Goal: Navigation & Orientation: Find specific page/section

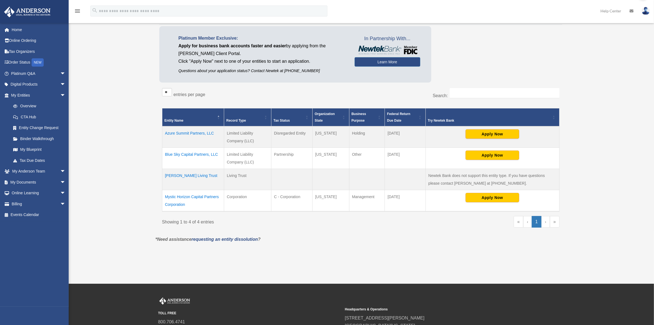
click at [190, 175] on td "[PERSON_NAME] Living Trust" at bounding box center [193, 179] width 62 height 21
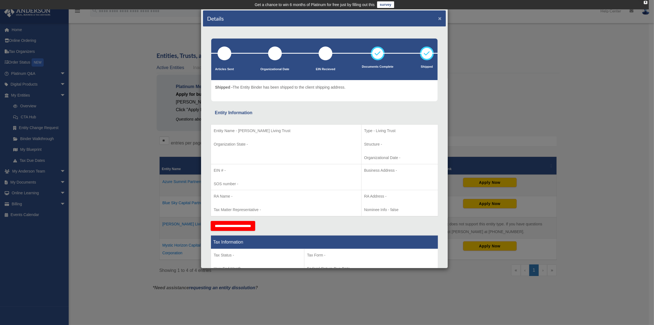
click at [438, 18] on button "×" at bounding box center [440, 18] width 4 height 6
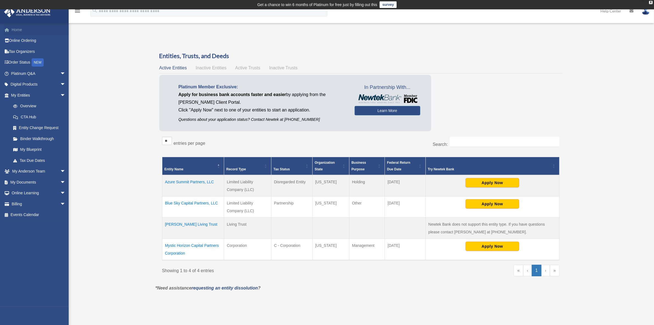
click at [16, 26] on link "Home" at bounding box center [39, 29] width 70 height 11
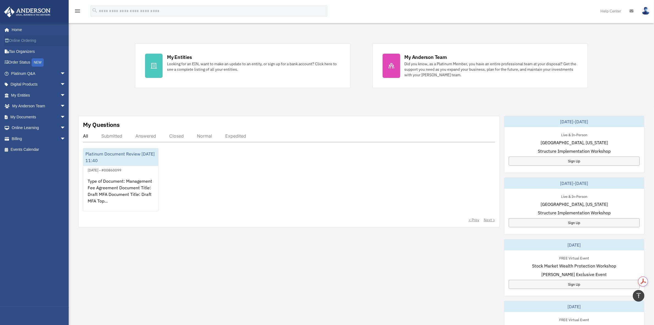
click at [28, 42] on link "Online Ordering" at bounding box center [39, 40] width 70 height 11
